Goal: Check status: Check status

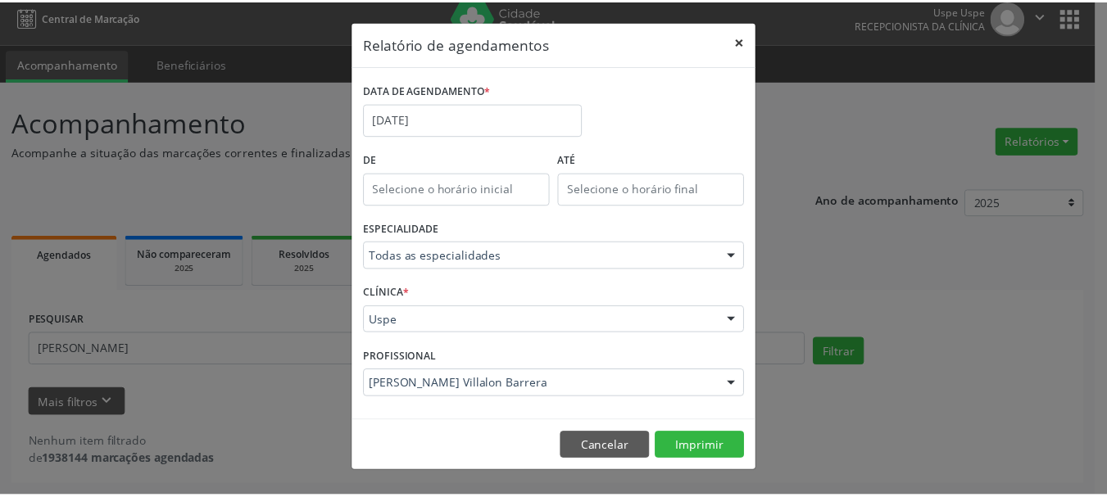
scroll to position [9, 0]
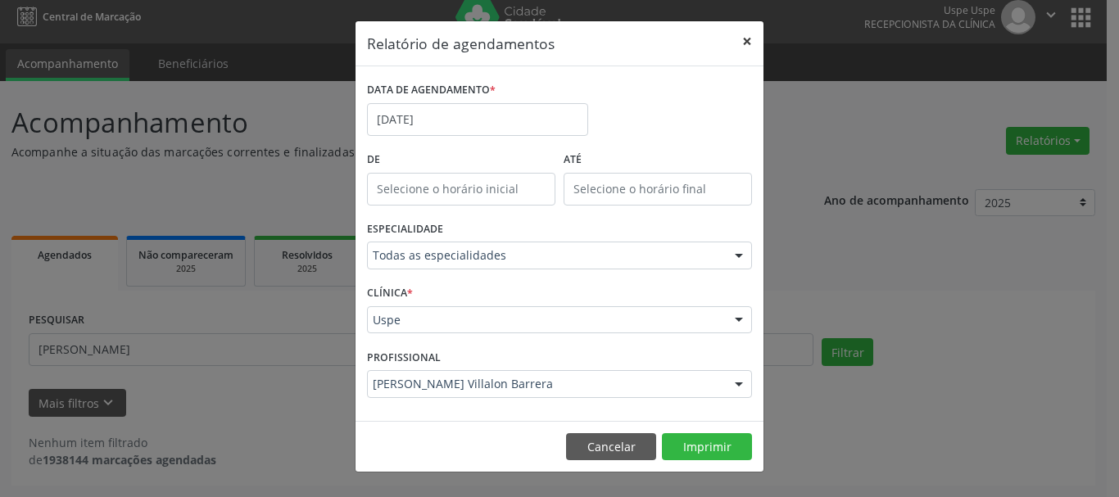
click at [748, 41] on button "×" at bounding box center [747, 41] width 33 height 40
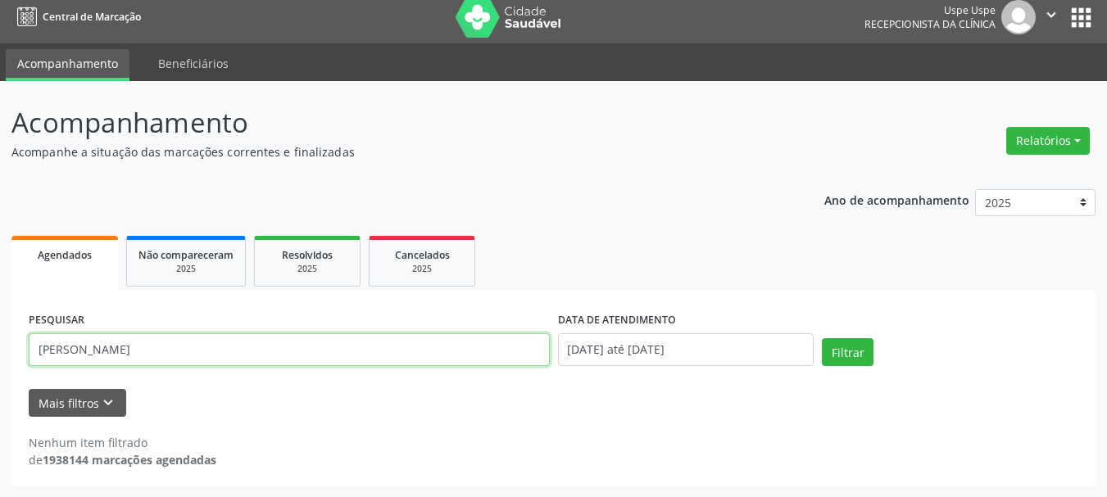
click at [246, 345] on input "[PERSON_NAME]" at bounding box center [289, 349] width 521 height 33
paste input "Elizete [PERSON_NAME]."
type input "Elizete [PERSON_NAME]"
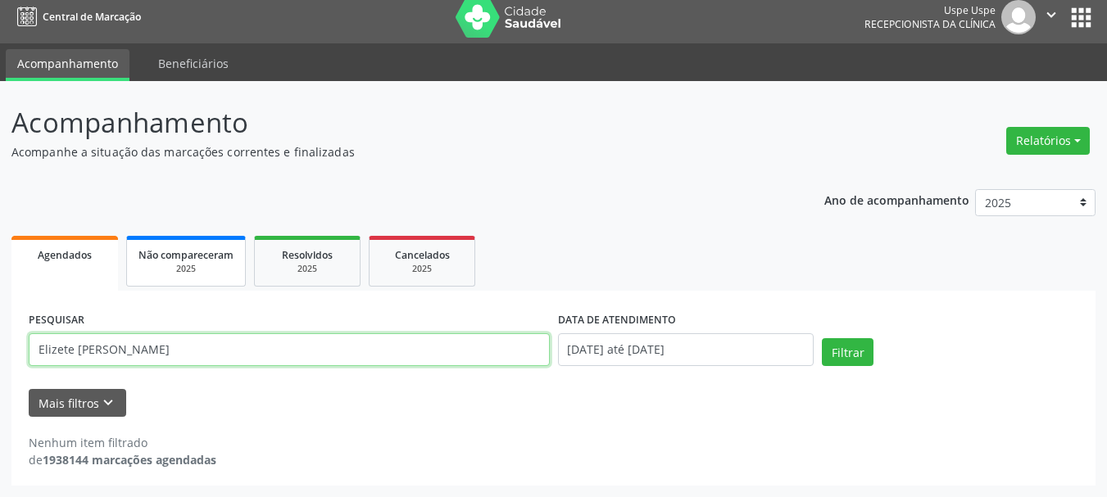
click at [822, 338] on button "Filtrar" at bounding box center [848, 352] width 52 height 28
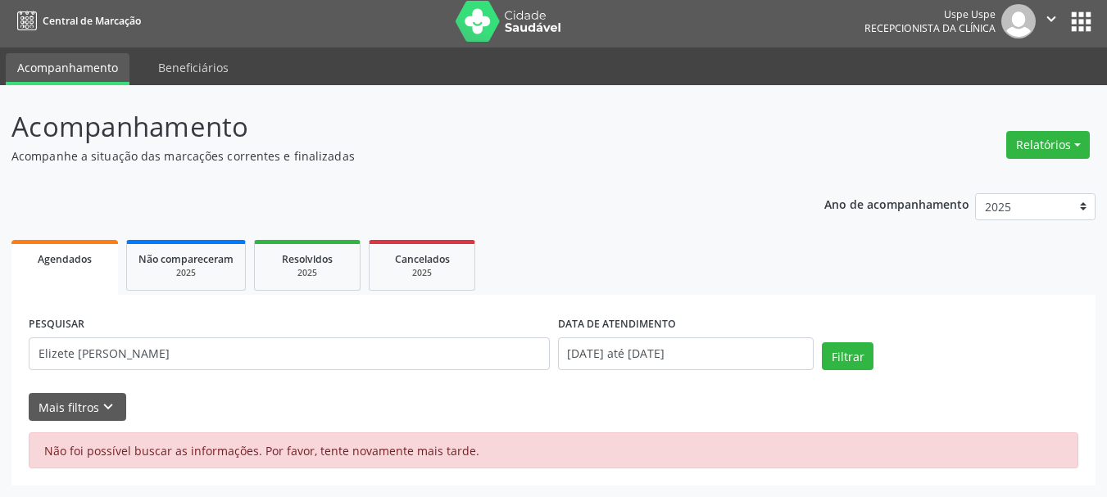
scroll to position [5, 0]
click at [852, 359] on button "Filtrar" at bounding box center [848, 356] width 52 height 28
